Goal: Ask a question: Seek information or help from site administrators or community

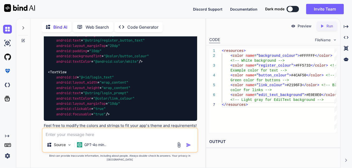
click at [79, 138] on textarea at bounding box center [120, 132] width 155 height 9
type textarea "how to give border and border radioud in edit text"
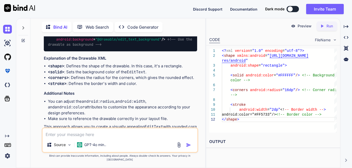
scroll to position [2518, 0]
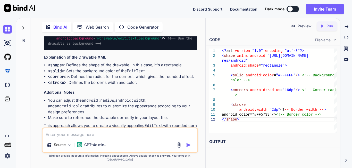
click at [59, 138] on textarea at bounding box center [120, 132] width 155 height 9
type textarea "give how to make backend code for .kt file"
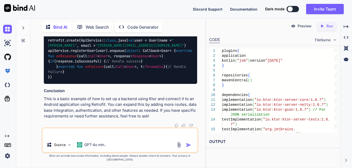
scroll to position [3341, 0]
paste textarea "age com.example.registerapp import android.os.Bundle import androidx.activity.e…"
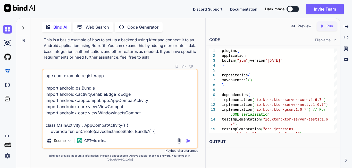
scroll to position [87, 0]
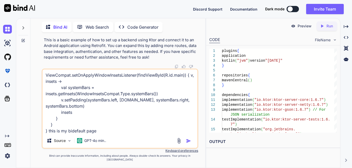
type textarea "age com.example.registerapp import android.os.Bundle import androidx.activity.e…"
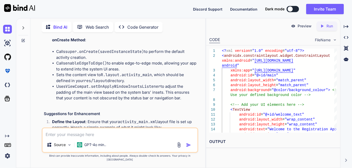
scroll to position [3504, 0]
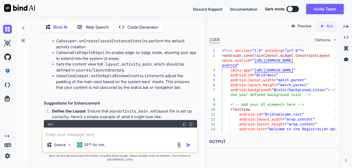
drag, startPoint x: 67, startPoint y: 60, endPoint x: 130, endPoint y: 63, distance: 63.0
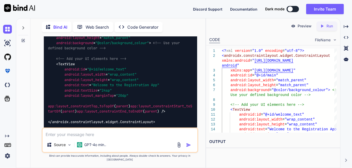
scroll to position [3633, 0]
drag, startPoint x: 55, startPoint y: 58, endPoint x: 172, endPoint y: 69, distance: 116.9
click at [172, 84] on div "Your MainActivity code looks good for setting up a basic Android application wi…" at bounding box center [121, 97] width 154 height 598
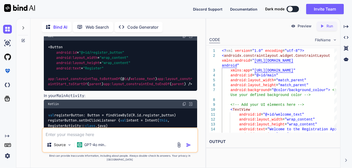
scroll to position [3942, 0]
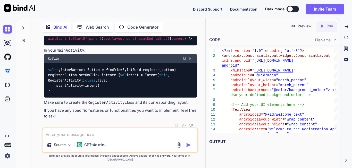
drag, startPoint x: 43, startPoint y: 48, endPoint x: 128, endPoint y: 51, distance: 84.9
click at [128, 51] on div "You Bind AI To create a simple and effective registration page using XML in And…" at bounding box center [121, 81] width 156 height 91
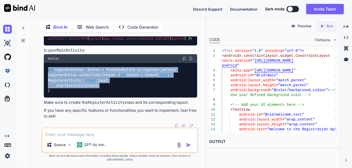
drag, startPoint x: 49, startPoint y: 74, endPoint x: 134, endPoint y: 92, distance: 86.7
click at [134, 92] on div "val registerButton: Button = findViewById(R.id.register_button) registerButton.…" at bounding box center [121, 80] width 154 height 35
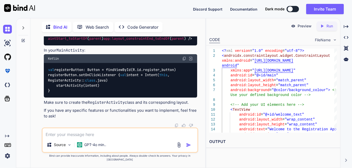
scroll to position [3968, 0]
click at [103, 138] on textarea at bounding box center [120, 132] width 155 height 9
paste textarea "package com.example.registerapp import android.os.Bundle import androidx.activi…"
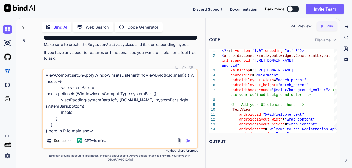
paste textarea "n does not contain a declaration with id"
type textarea "package com.example.registerapp import android.os.Bundle import androidx.activi…"
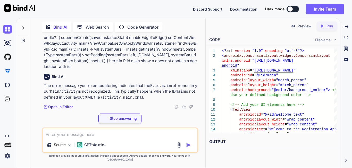
scroll to position [4148, 0]
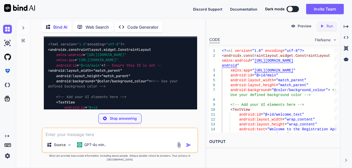
click at [43, 100] on div "You Bind AI To create a simple and effective registration page using XML in And…" at bounding box center [121, 72] width 156 height 73
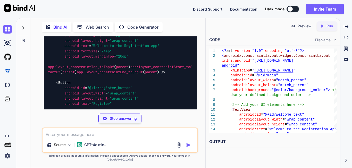
scroll to position [4251, 0]
